Goal: Task Accomplishment & Management: Manage account settings

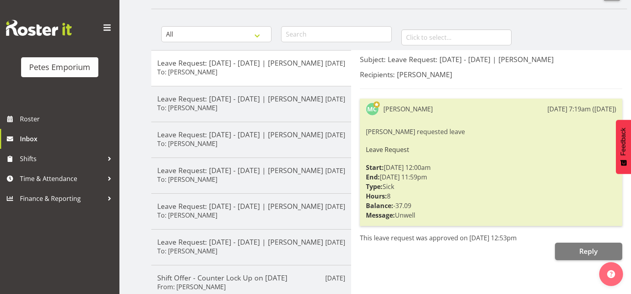
scroll to position [40, 0]
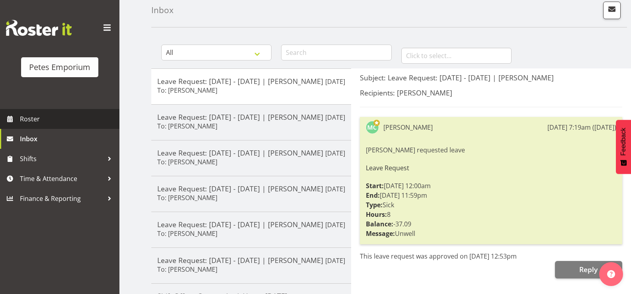
click at [40, 120] on span "Roster" at bounding box center [68, 119] width 96 height 12
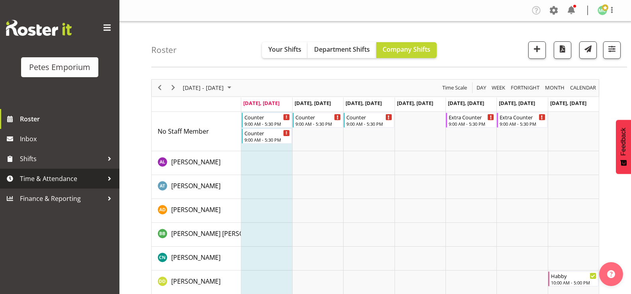
click at [55, 178] on span "Time & Attendance" at bounding box center [62, 179] width 84 height 12
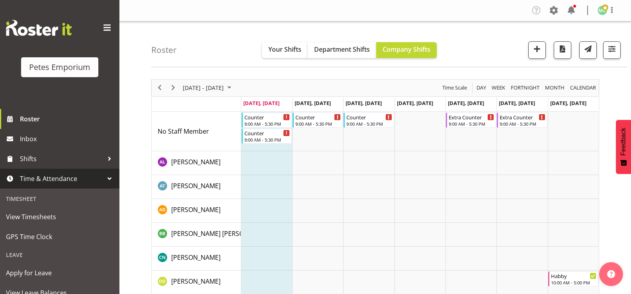
scroll to position [70, 0]
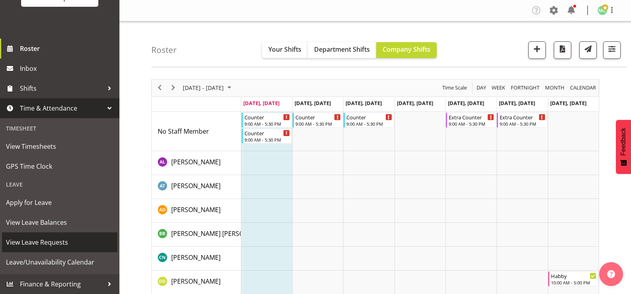
click at [73, 237] on span "View Leave Requests" at bounding box center [59, 242] width 107 height 12
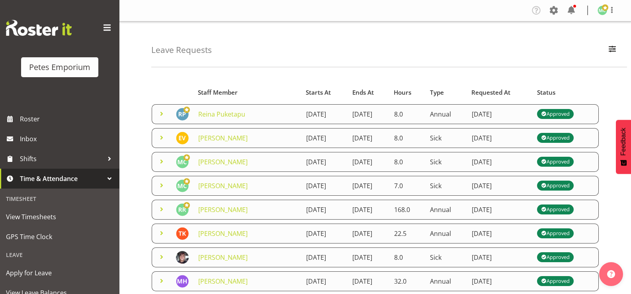
click at [163, 142] on span at bounding box center [162, 138] width 10 height 10
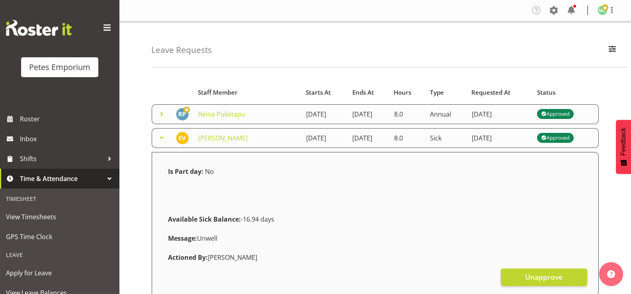
click at [163, 142] on span at bounding box center [162, 138] width 10 height 10
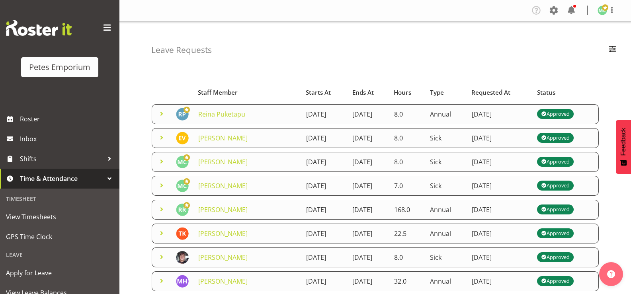
click at [161, 119] on span at bounding box center [162, 114] width 10 height 10
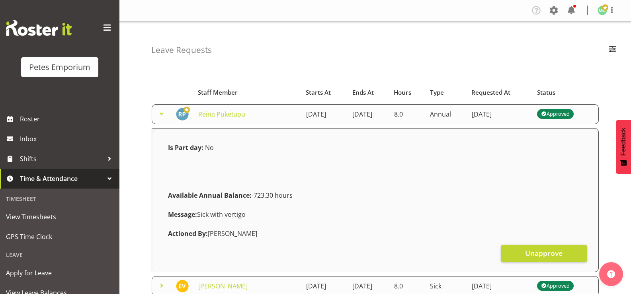
click at [161, 119] on span at bounding box center [162, 114] width 10 height 10
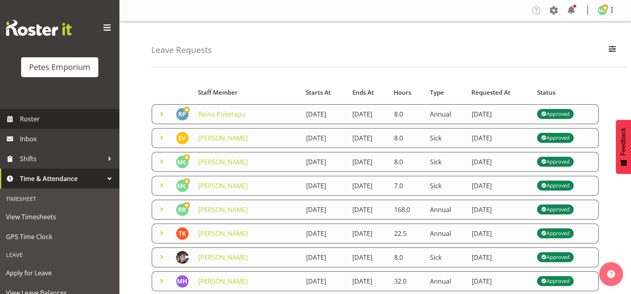
click at [33, 118] on span "Roster" at bounding box center [68, 119] width 96 height 12
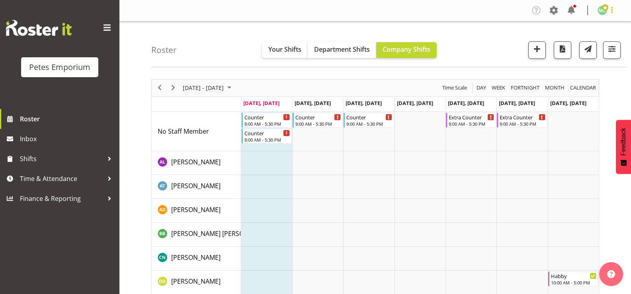
click at [613, 7] on span at bounding box center [612, 10] width 10 height 10
click at [593, 40] on link "Log Out" at bounding box center [578, 42] width 76 height 14
